Goal: Information Seeking & Learning: Find specific fact

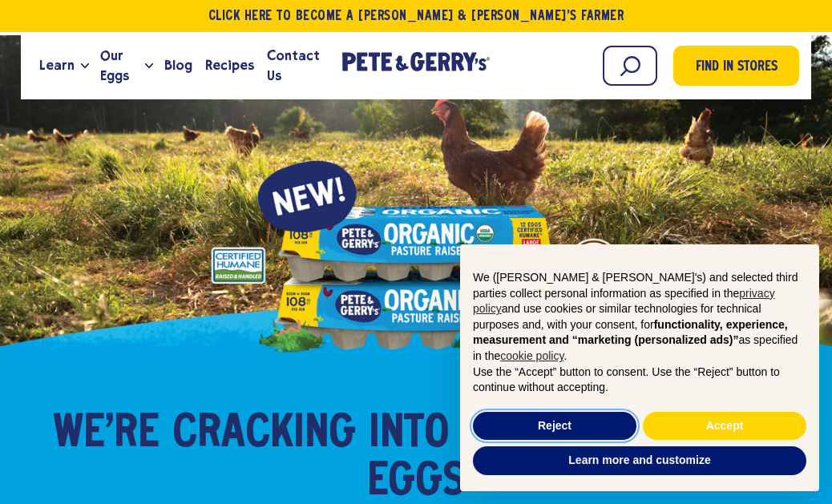
click at [545, 438] on button "Reject" at bounding box center [555, 426] width 164 height 29
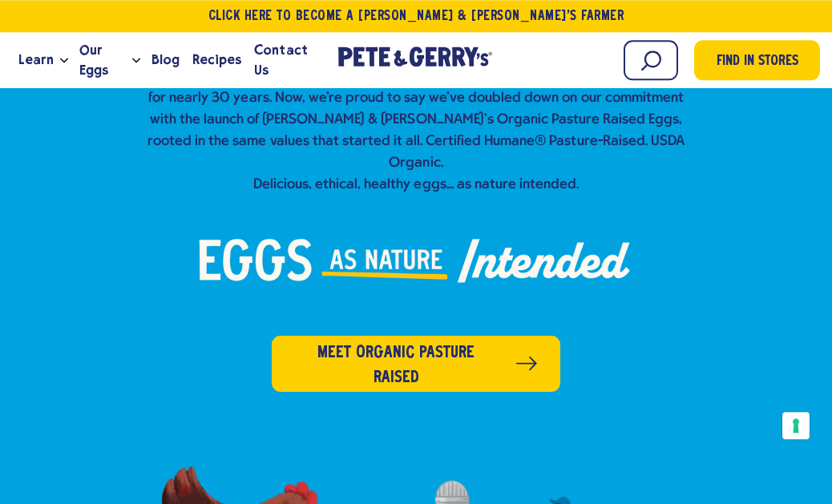
scroll to position [442, 0]
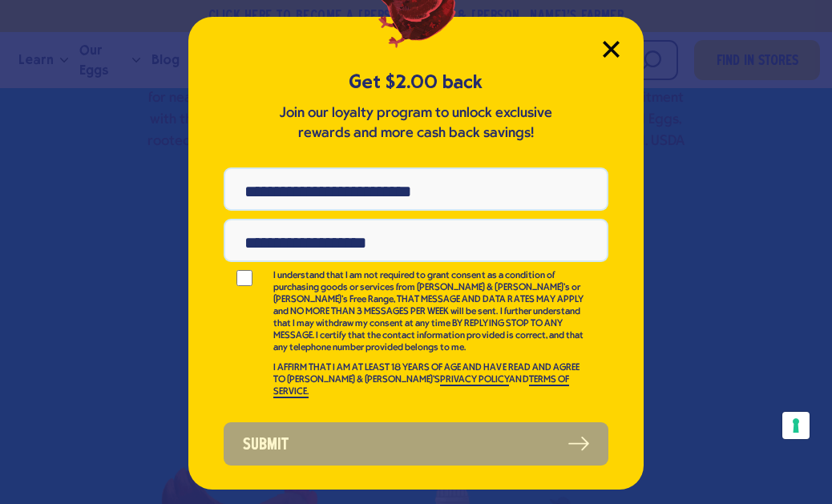
click at [610, 54] on icon "Close Modal" at bounding box center [611, 49] width 17 height 17
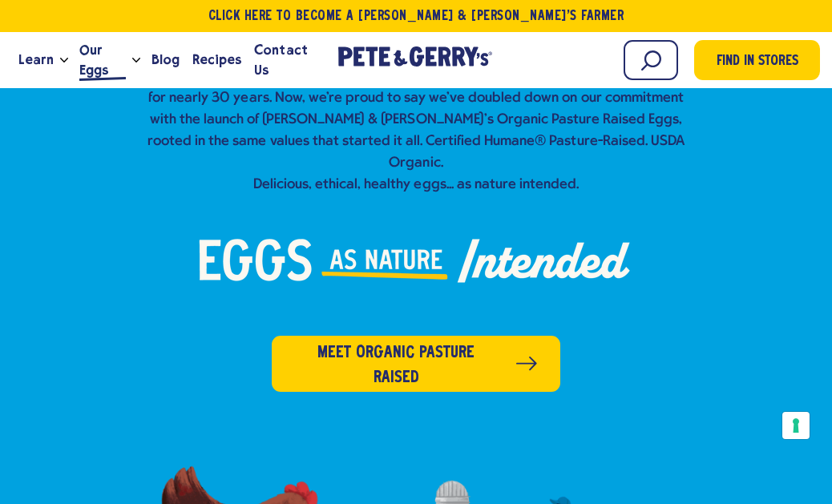
click at [119, 50] on span "Our Eggs" at bounding box center [102, 60] width 47 height 40
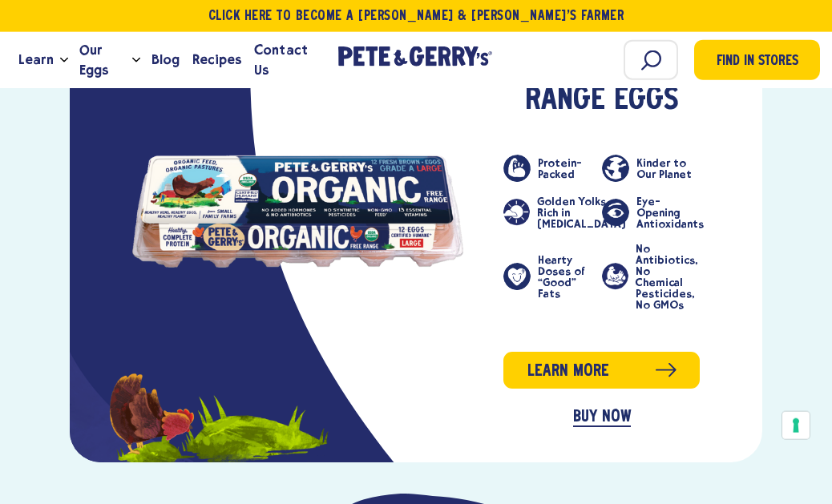
scroll to position [2468, 0]
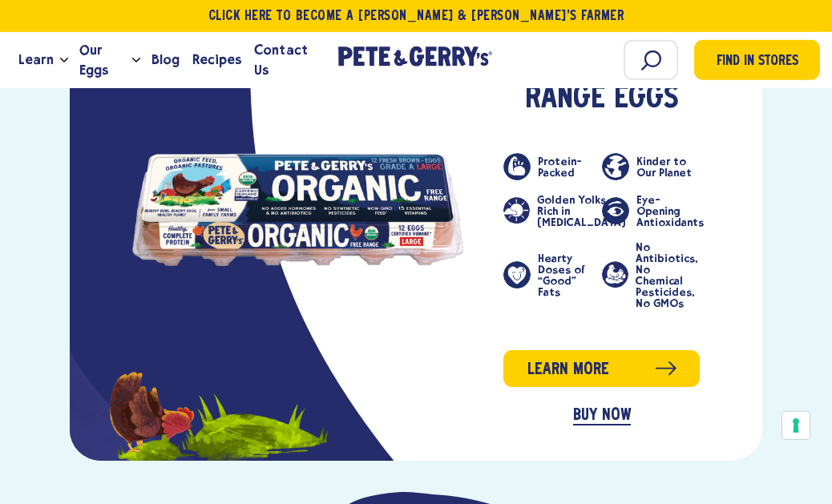
click at [539, 358] on span "Learn more" at bounding box center [569, 370] width 82 height 25
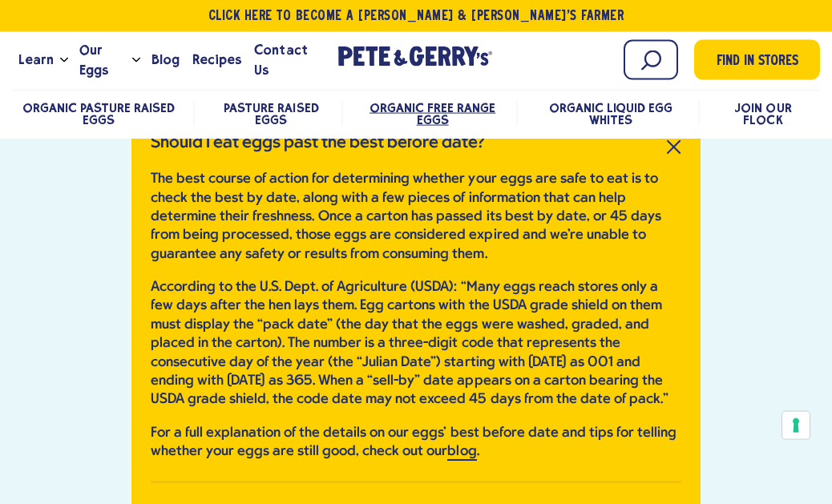
scroll to position [3683, 0]
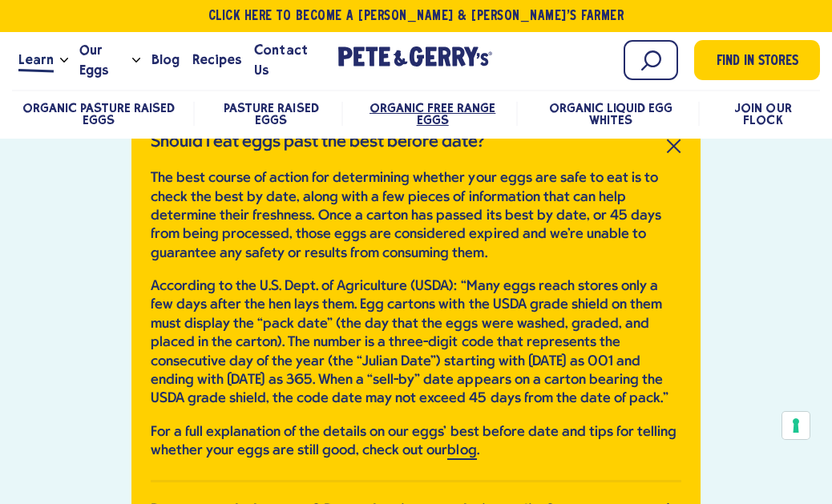
click at [34, 74] on link "Learn" at bounding box center [36, 59] width 48 height 43
click at [54, 74] on link "Learn" at bounding box center [36, 59] width 48 height 43
click at [60, 63] on button "Open the dropdown menu for Learn" at bounding box center [64, 61] width 8 height 6
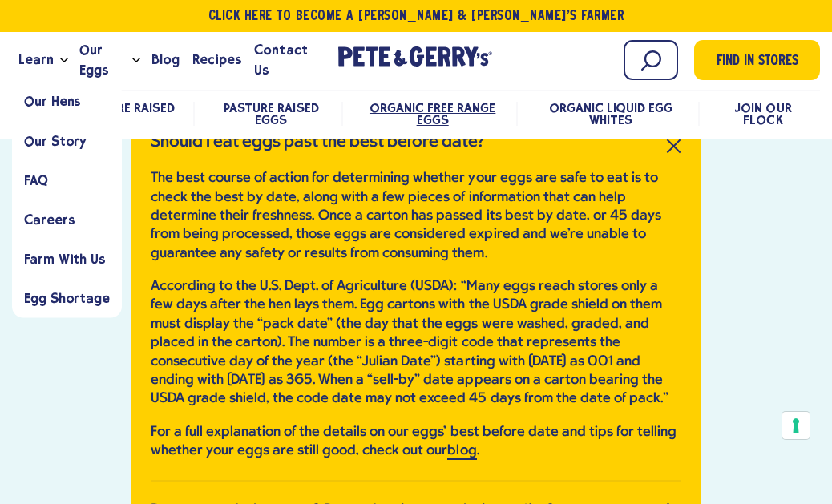
click at [39, 189] on link "FAQ" at bounding box center [67, 179] width 110 height 39
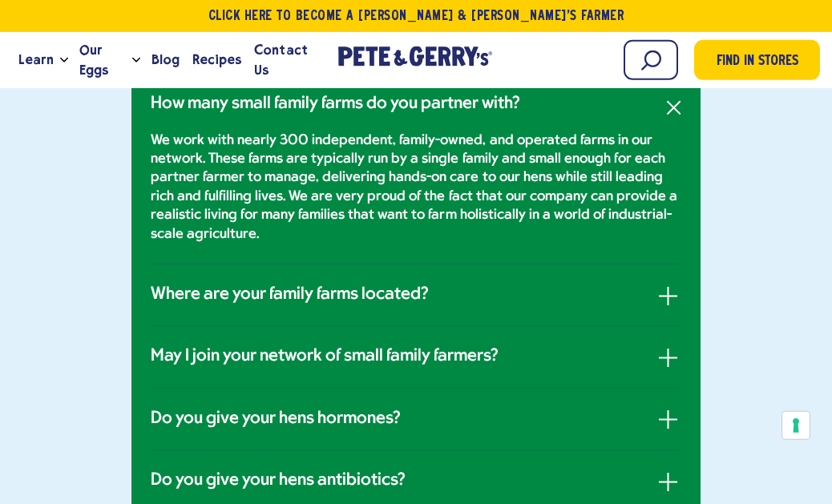
scroll to position [780, 0]
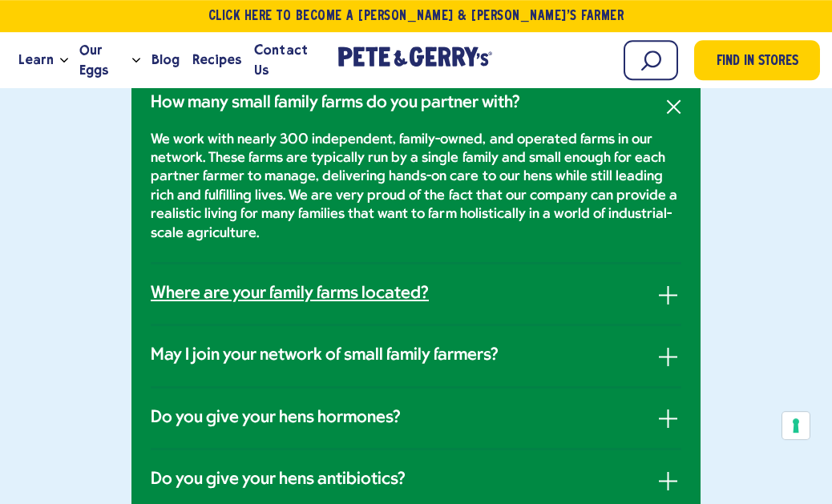
click at [425, 293] on h3 "Where are your family farms located?" at bounding box center [290, 294] width 278 height 21
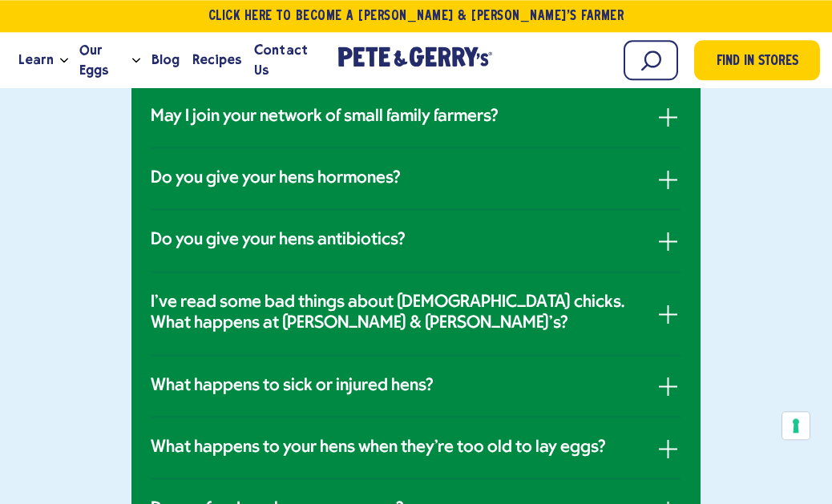
scroll to position [981, 0]
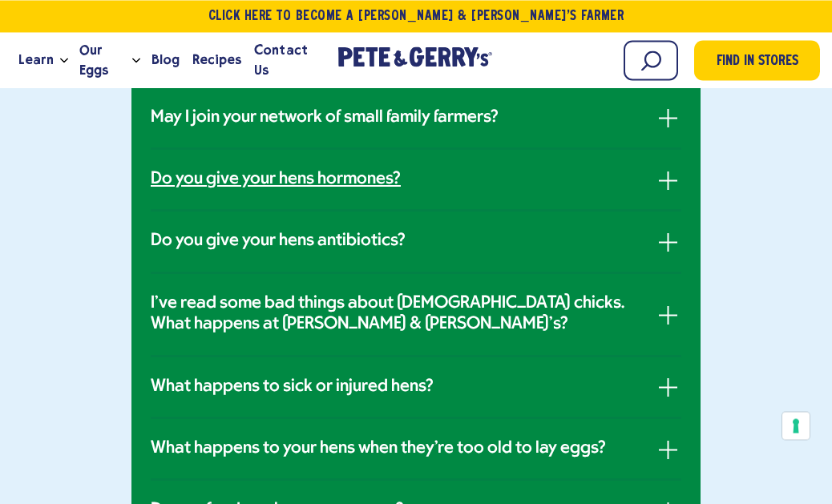
click at [549, 182] on link "Do you give your hens hormones?" at bounding box center [416, 179] width 531 height 21
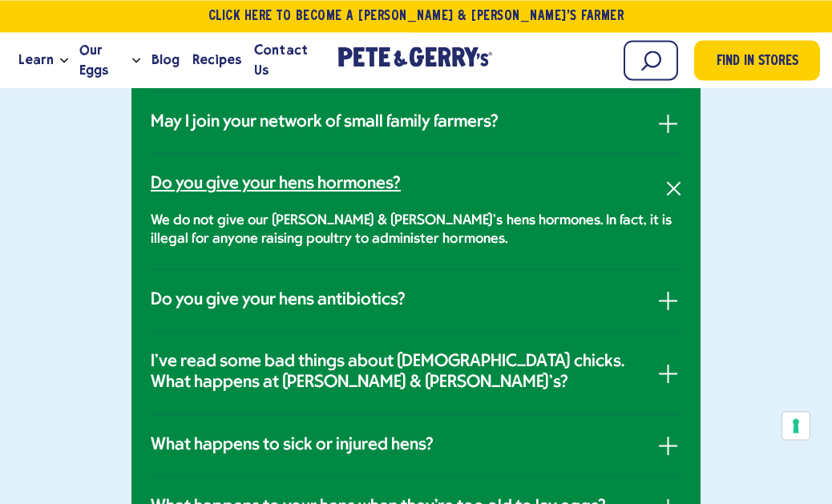
scroll to position [885, 0]
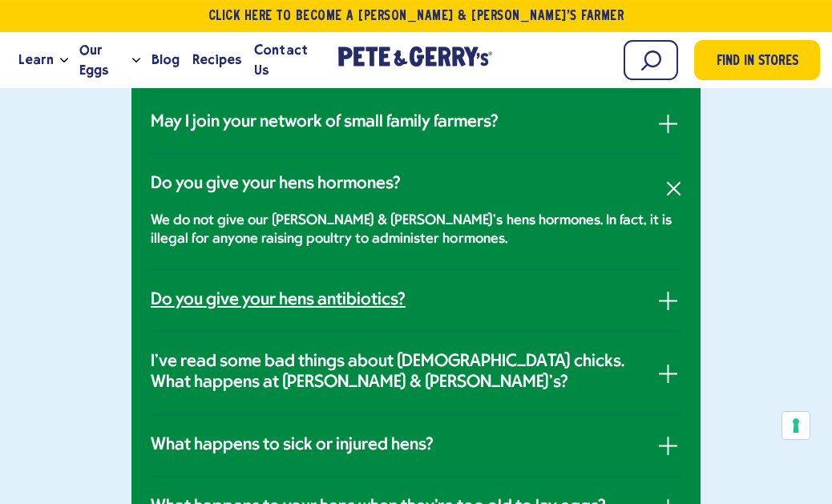
click at [481, 303] on link "Do you give your hens antibiotics?" at bounding box center [416, 300] width 531 height 21
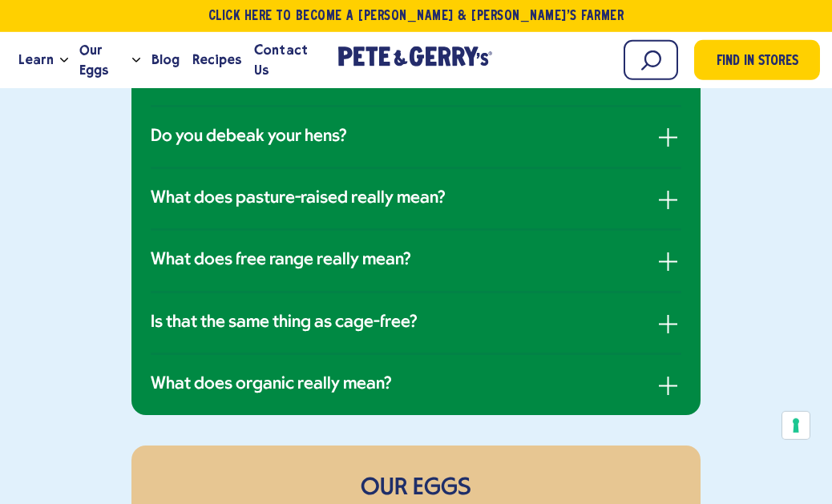
scroll to position [1418, 0]
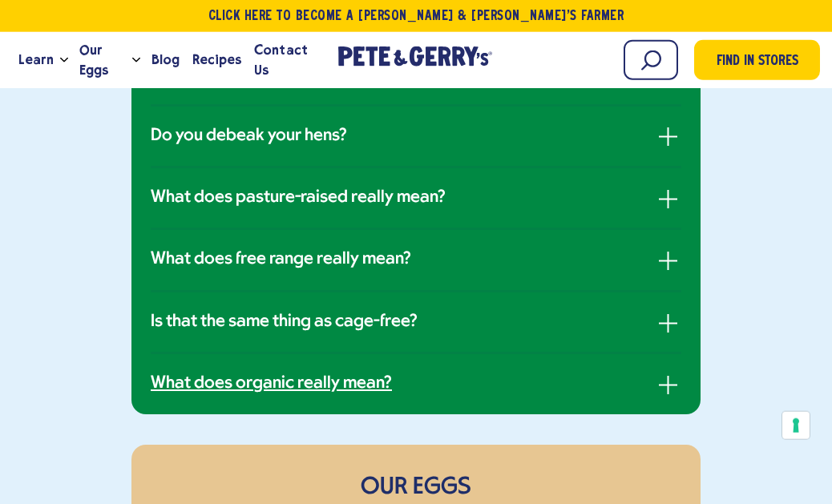
click at [387, 386] on h3 "What does organic really mean?" at bounding box center [271, 384] width 241 height 21
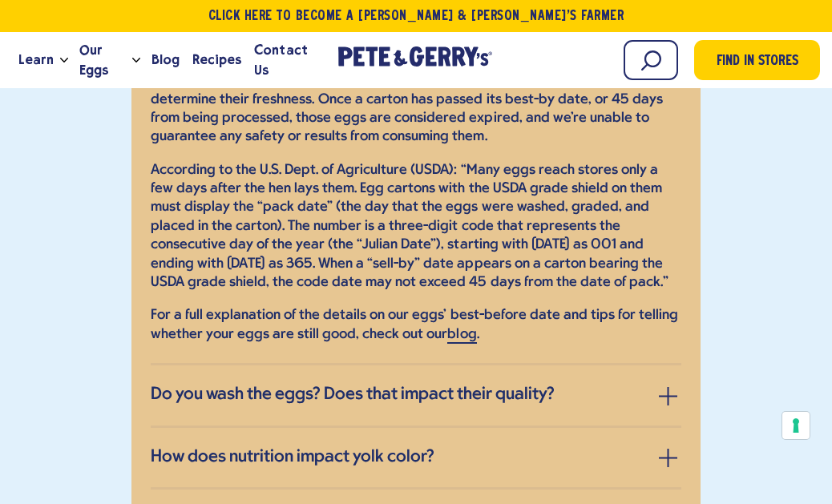
scroll to position [2191, 0]
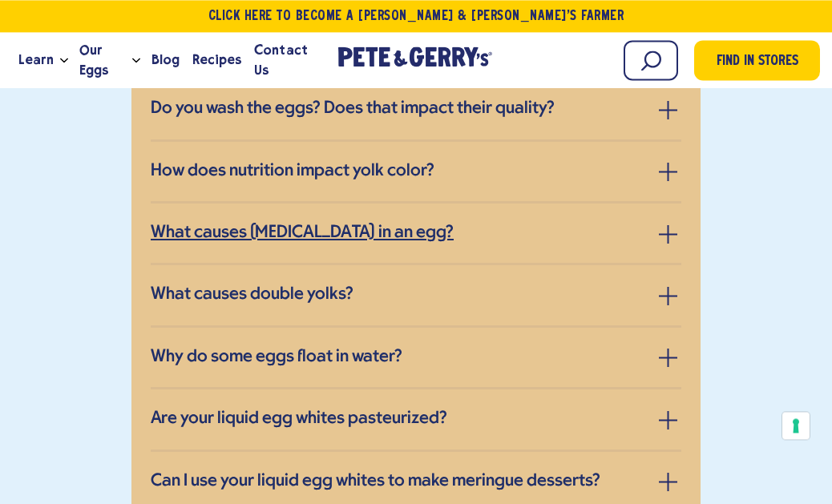
click at [428, 223] on link "What causes [MEDICAL_DATA] in an egg?" at bounding box center [416, 233] width 531 height 21
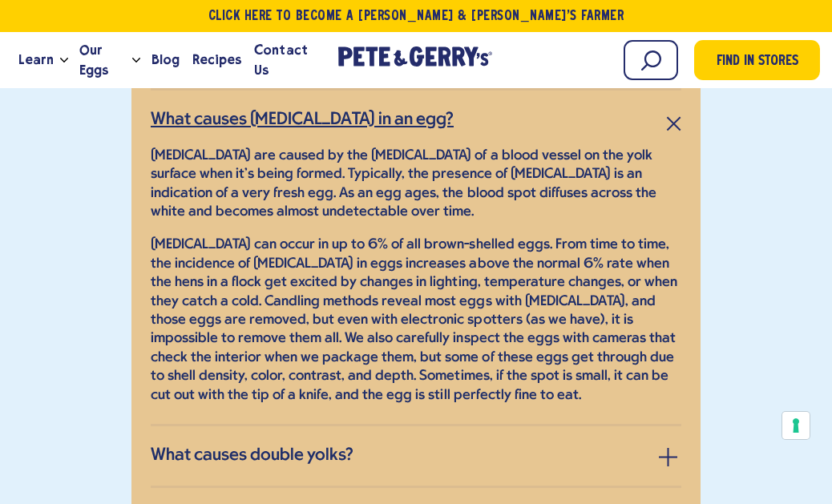
scroll to position [2278, 0]
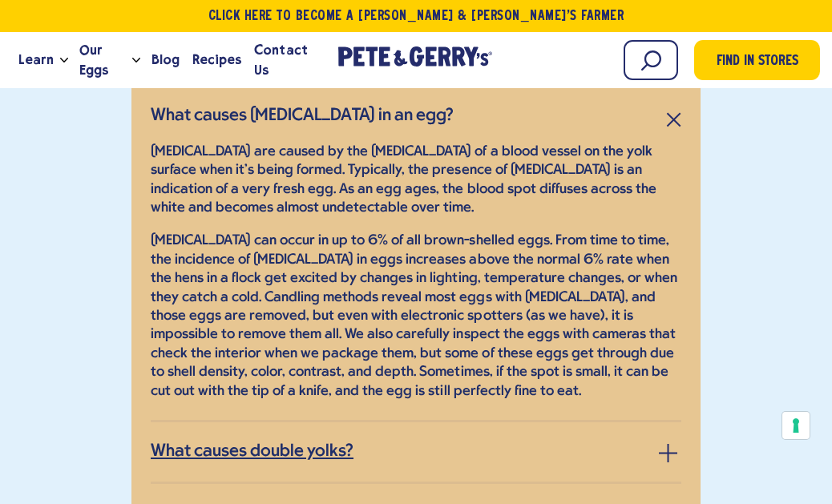
click at [481, 442] on link "What causes double yolks?" at bounding box center [416, 452] width 531 height 21
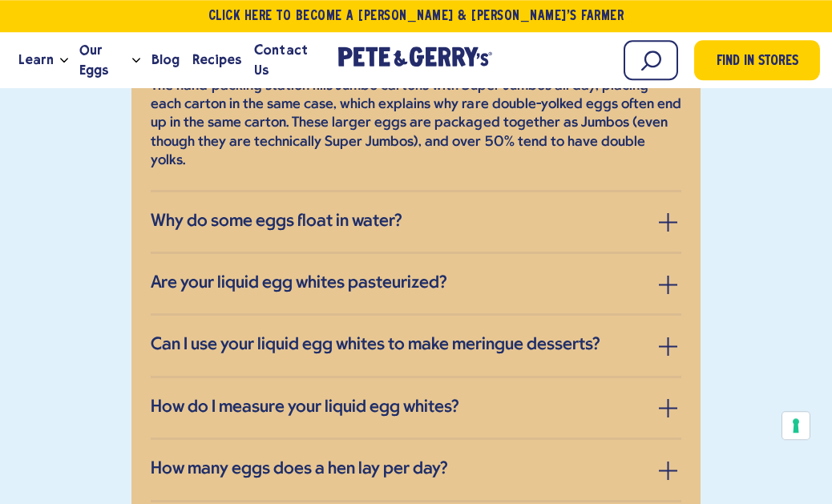
scroll to position [2578, 0]
